Goal: Find specific page/section: Find specific page/section

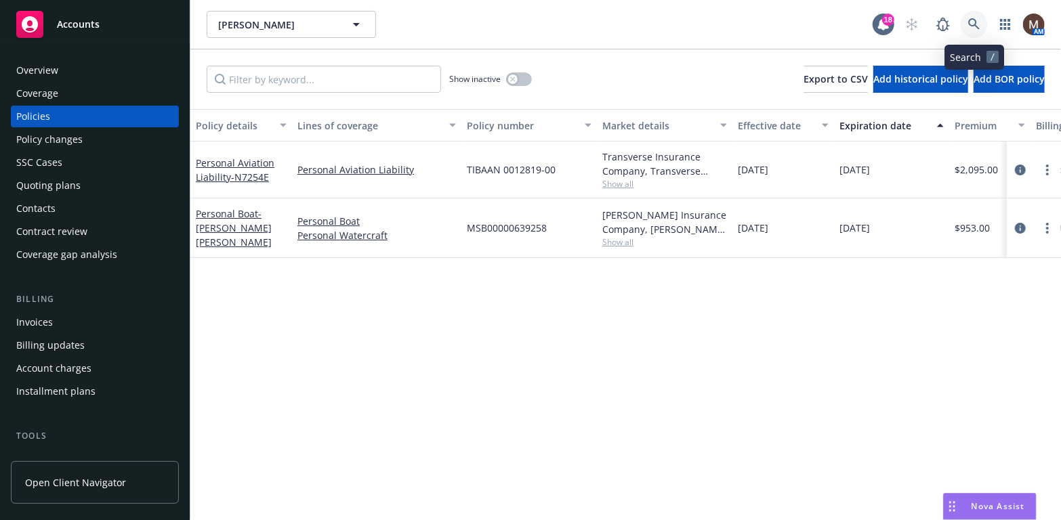
click at [975, 18] on icon at bounding box center [974, 24] width 12 height 12
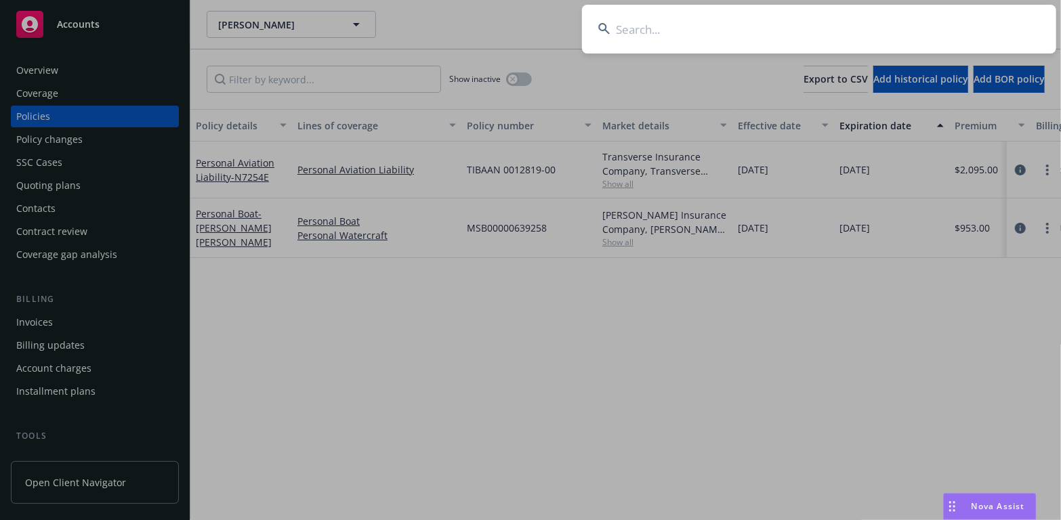
click at [635, 24] on input at bounding box center [819, 29] width 474 height 49
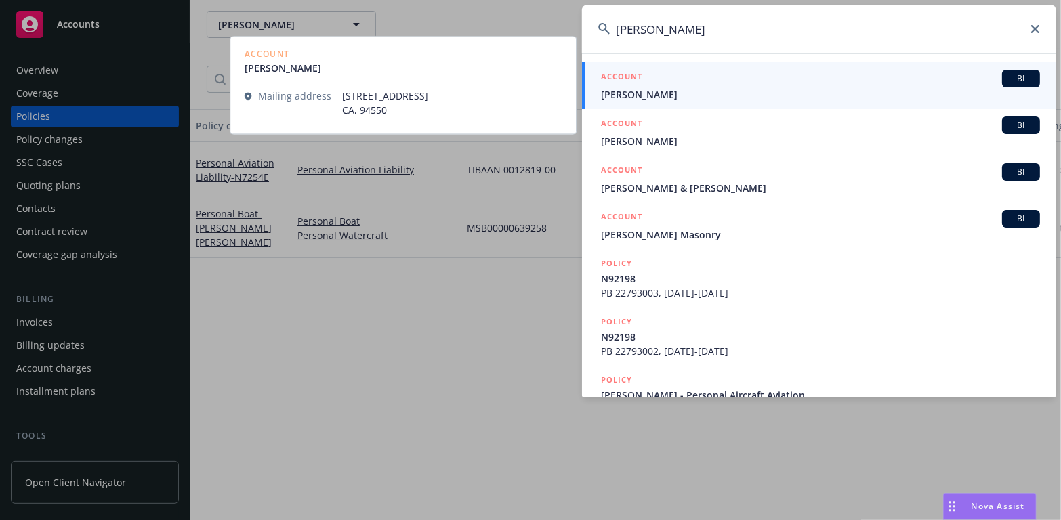
type input "[PERSON_NAME]"
click at [614, 89] on span "[PERSON_NAME]" at bounding box center [820, 94] width 439 height 14
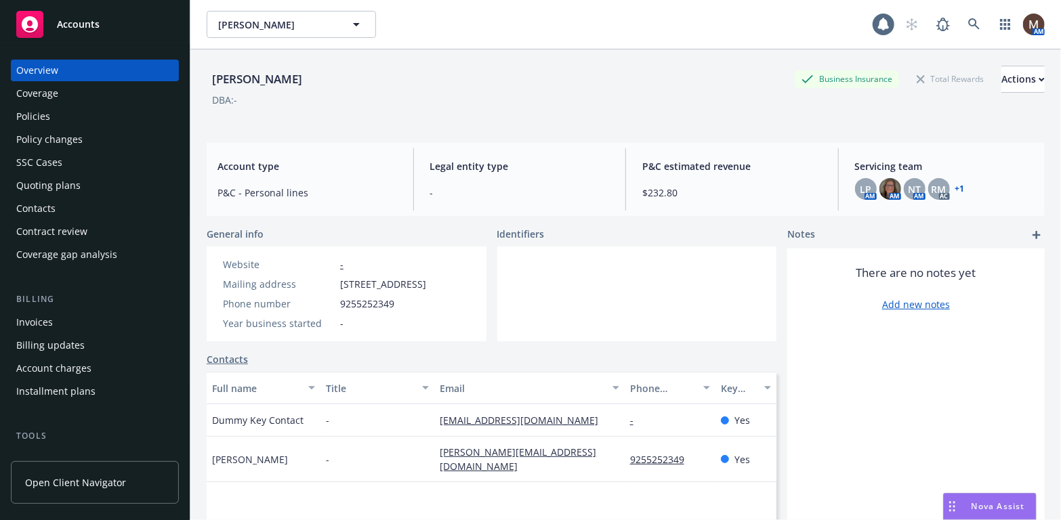
click at [49, 112] on div "Policies" at bounding box center [94, 117] width 157 height 22
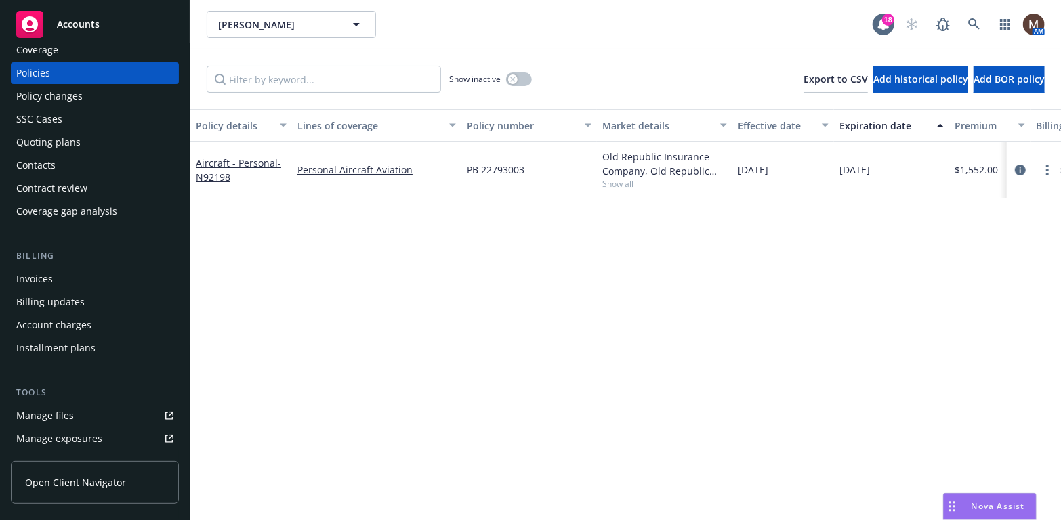
scroll to position [68, 0]
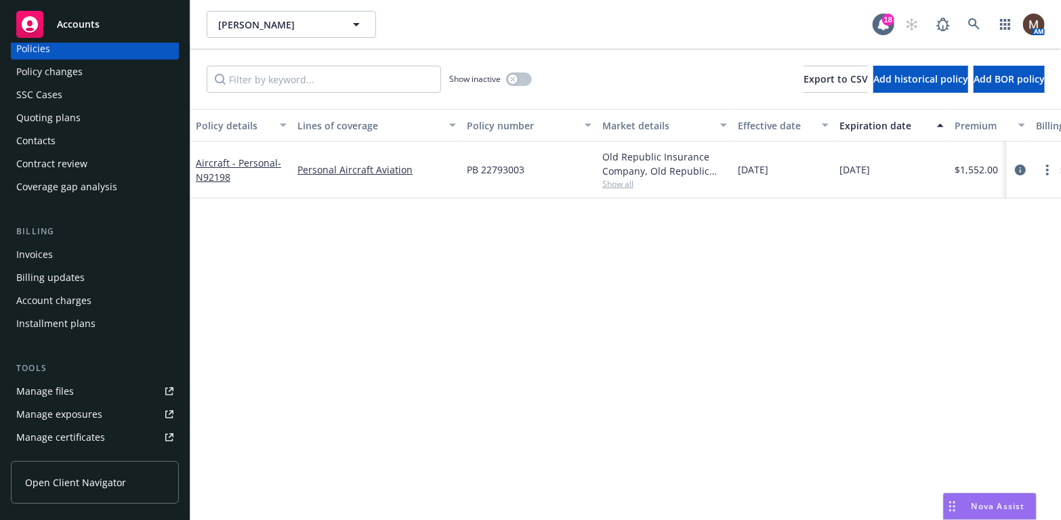
click at [56, 387] on div "Manage files" at bounding box center [45, 392] width 58 height 22
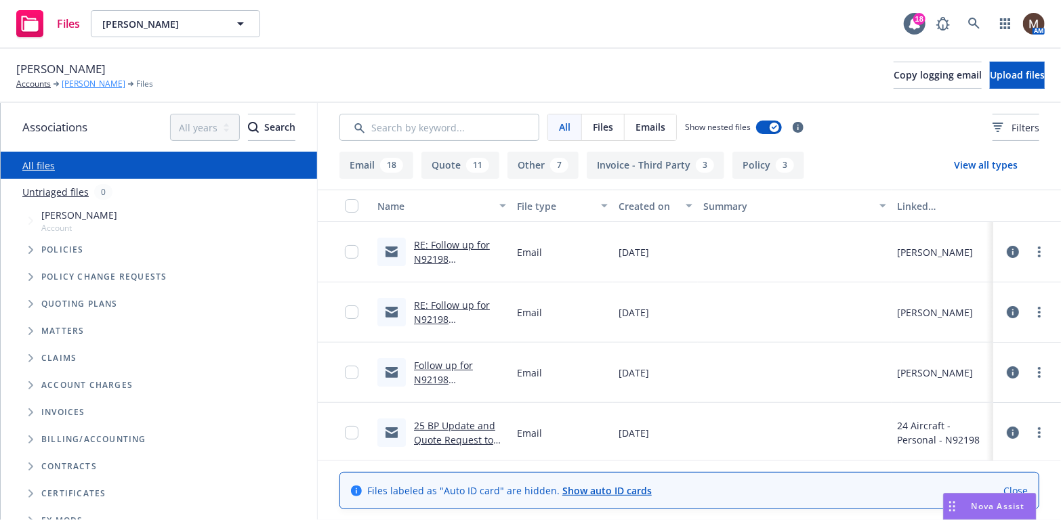
click at [102, 82] on link "[PERSON_NAME]" at bounding box center [94, 84] width 64 height 12
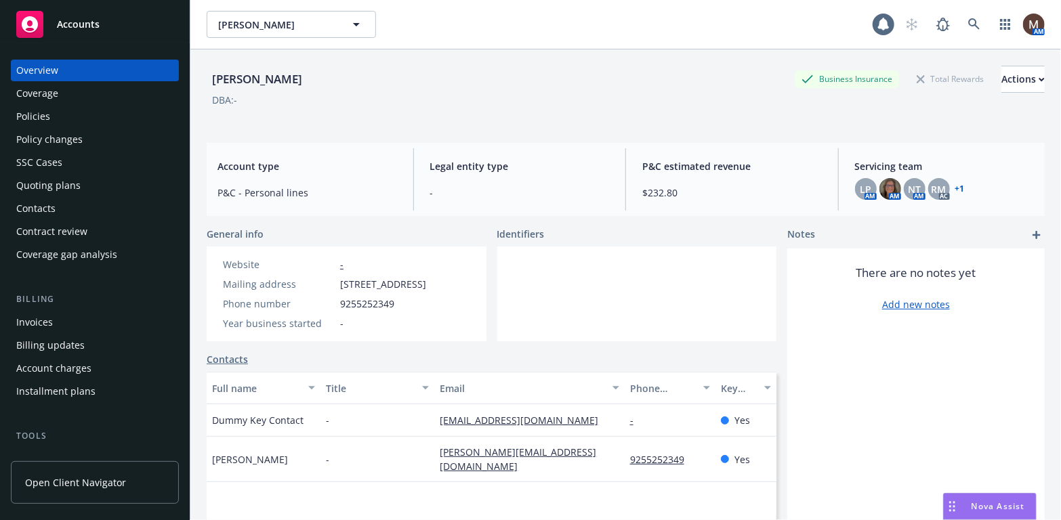
click at [61, 121] on div "Policies" at bounding box center [94, 117] width 157 height 22
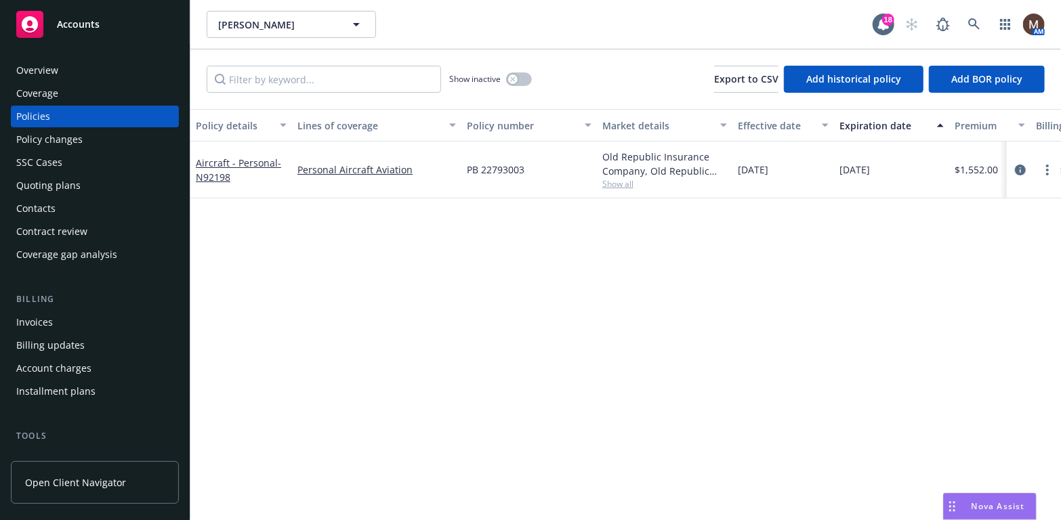
click at [68, 203] on div "Contacts" at bounding box center [94, 209] width 157 height 22
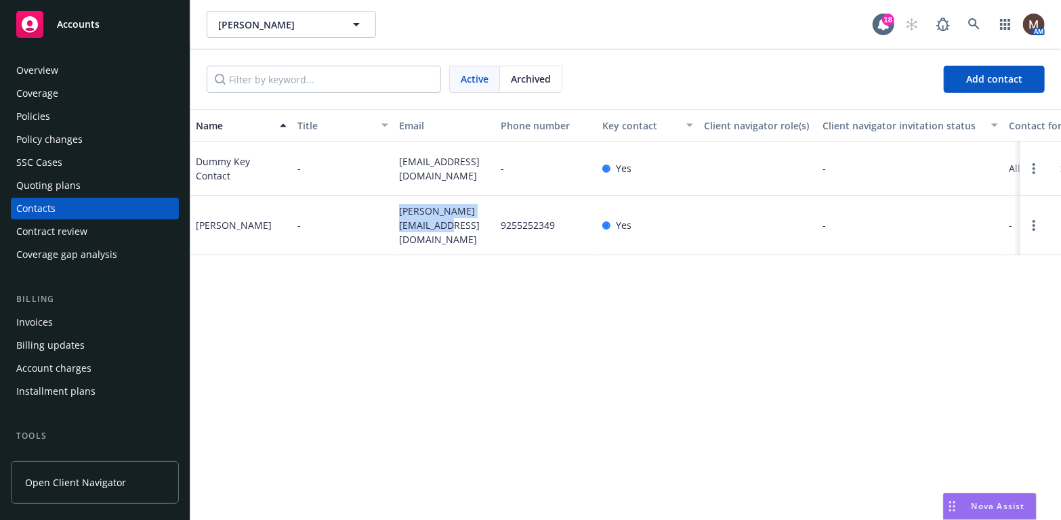
drag, startPoint x: 422, startPoint y: 255, endPoint x: 397, endPoint y: 239, distance: 29.5
click at [397, 239] on div "[PERSON_NAME][EMAIL_ADDRESS][DOMAIN_NAME]" at bounding box center [445, 226] width 102 height 60
copy span "[PERSON_NAME][EMAIL_ADDRESS][DOMAIN_NAME]"
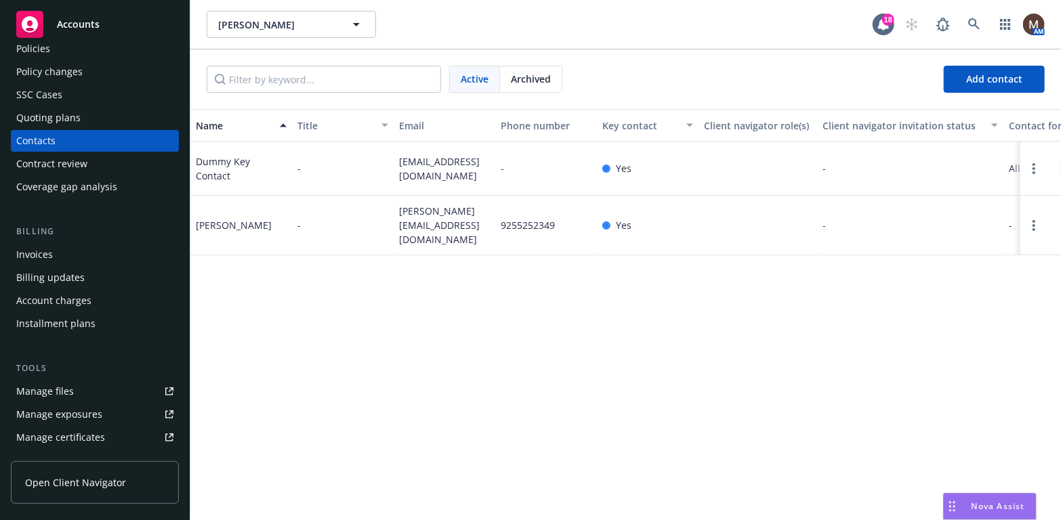
click at [83, 394] on link "Manage files" at bounding box center [95, 392] width 168 height 22
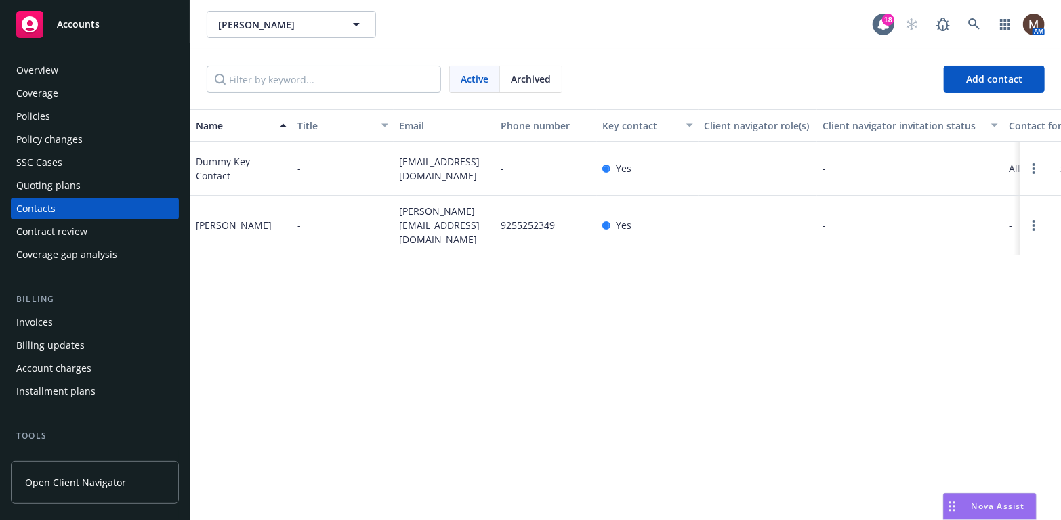
click at [51, 112] on div "Policies" at bounding box center [94, 117] width 157 height 22
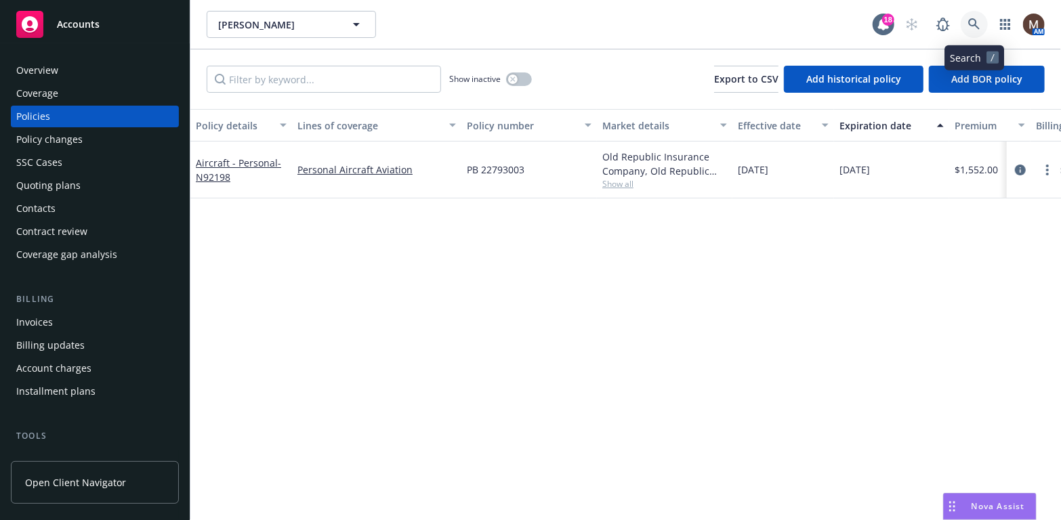
click at [973, 20] on icon at bounding box center [974, 24] width 12 height 12
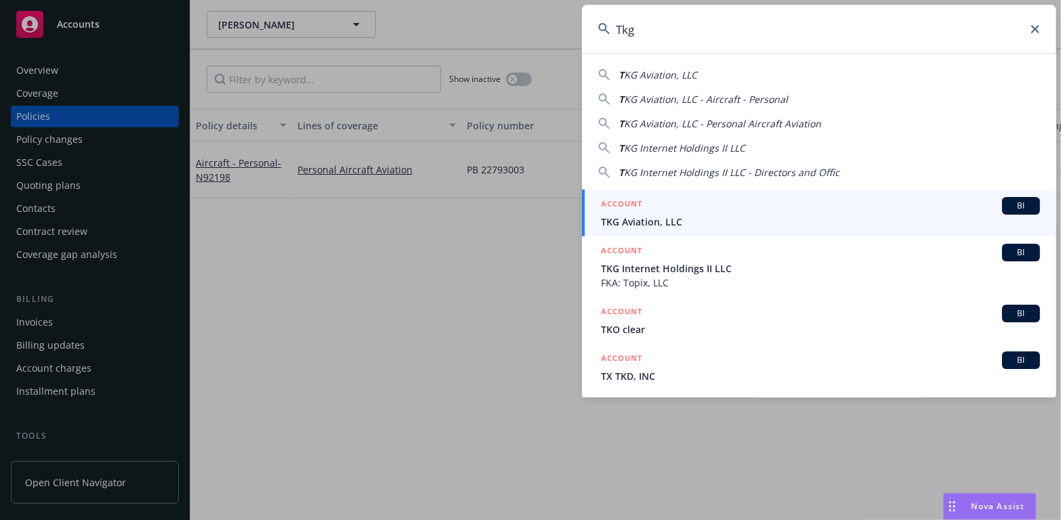
type input "Tkg"
click at [634, 221] on span "TKG Aviation, LLC" at bounding box center [820, 222] width 439 height 14
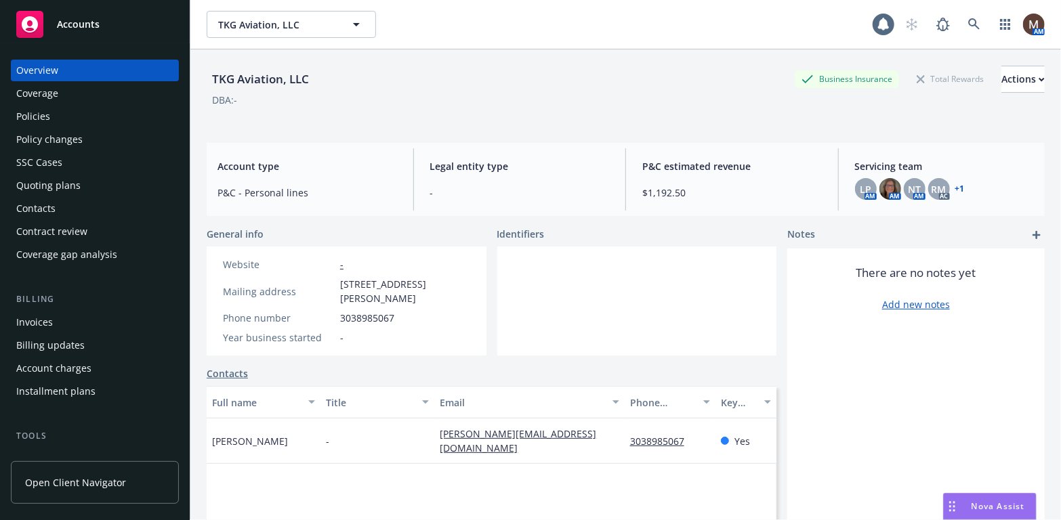
click at [49, 116] on div "Policies" at bounding box center [94, 117] width 157 height 22
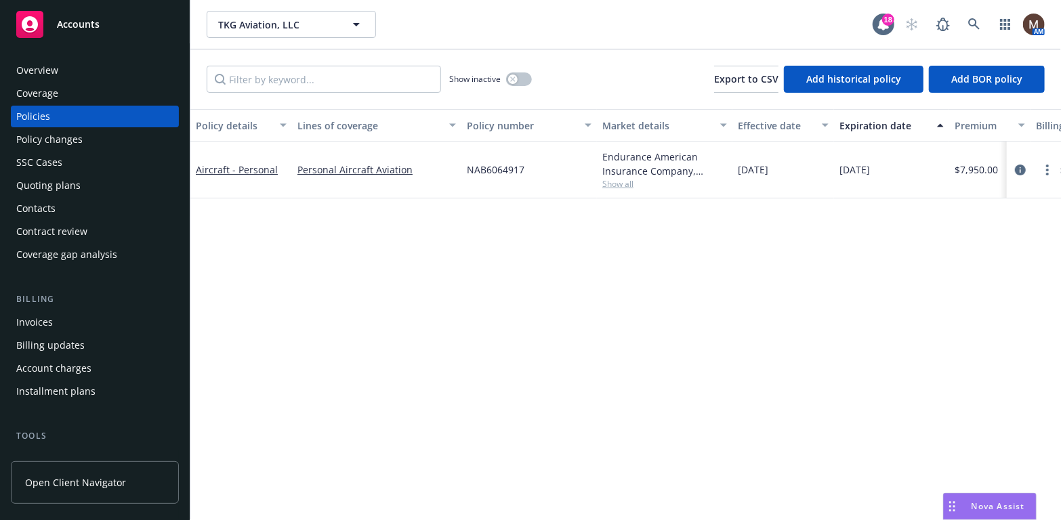
scroll to position [68, 0]
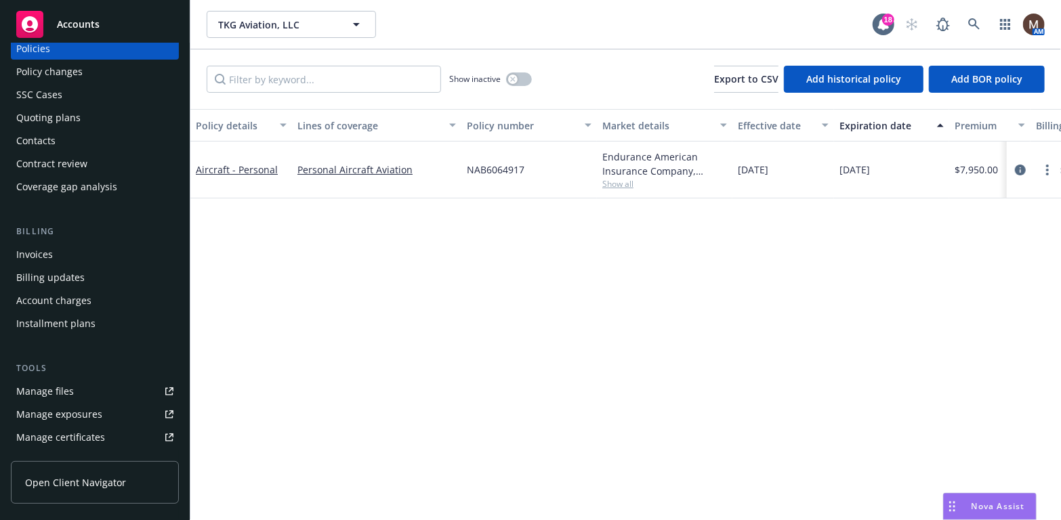
click at [59, 390] on div "Manage files" at bounding box center [45, 392] width 58 height 22
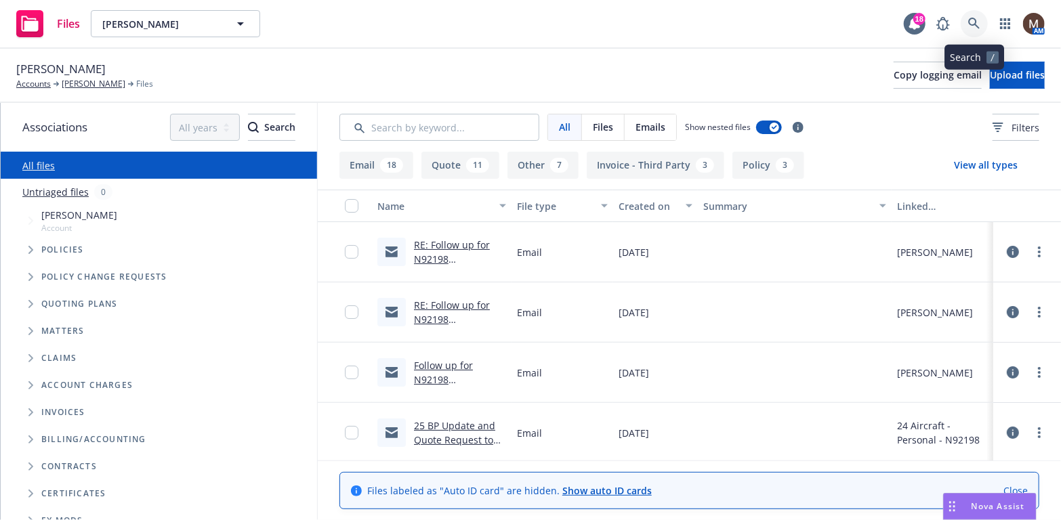
click at [973, 18] on icon at bounding box center [974, 24] width 12 height 12
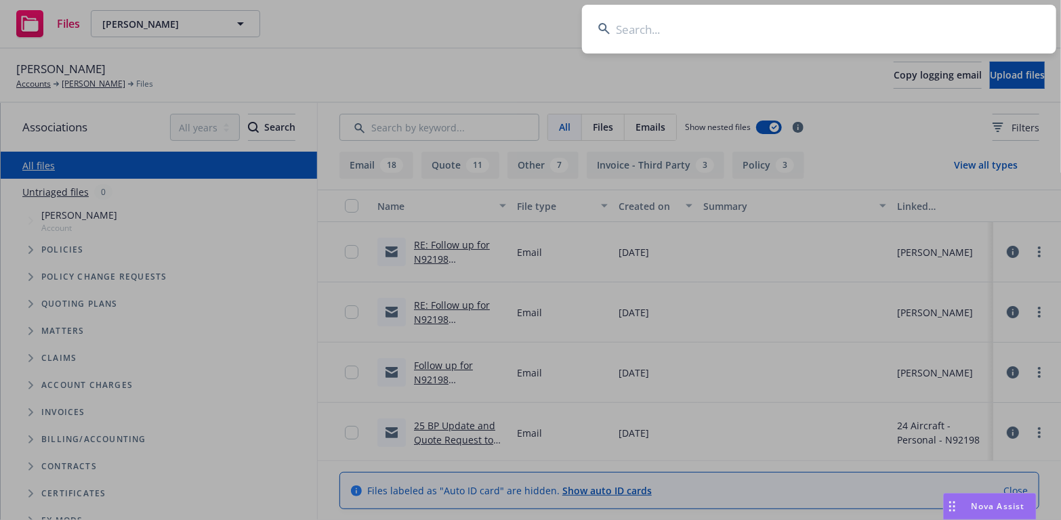
click at [625, 24] on input at bounding box center [819, 29] width 474 height 49
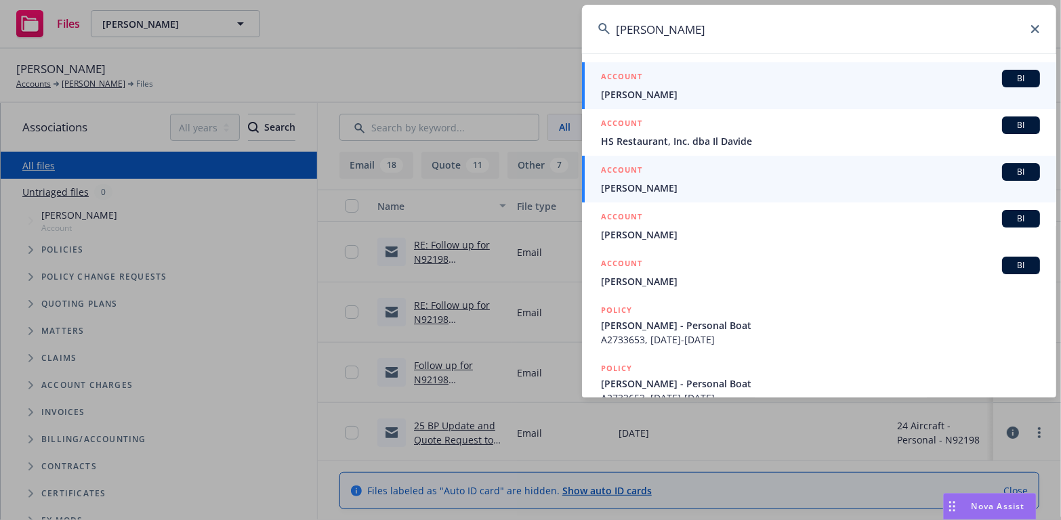
type input "David kin"
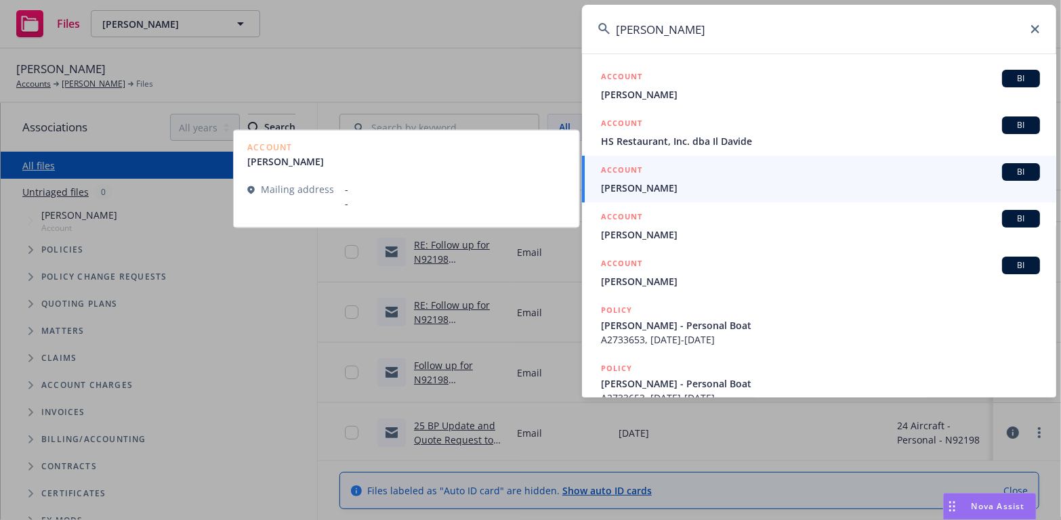
click at [625, 181] on span "David Kenny" at bounding box center [820, 188] width 439 height 14
